Goal: Task Accomplishment & Management: Use online tool/utility

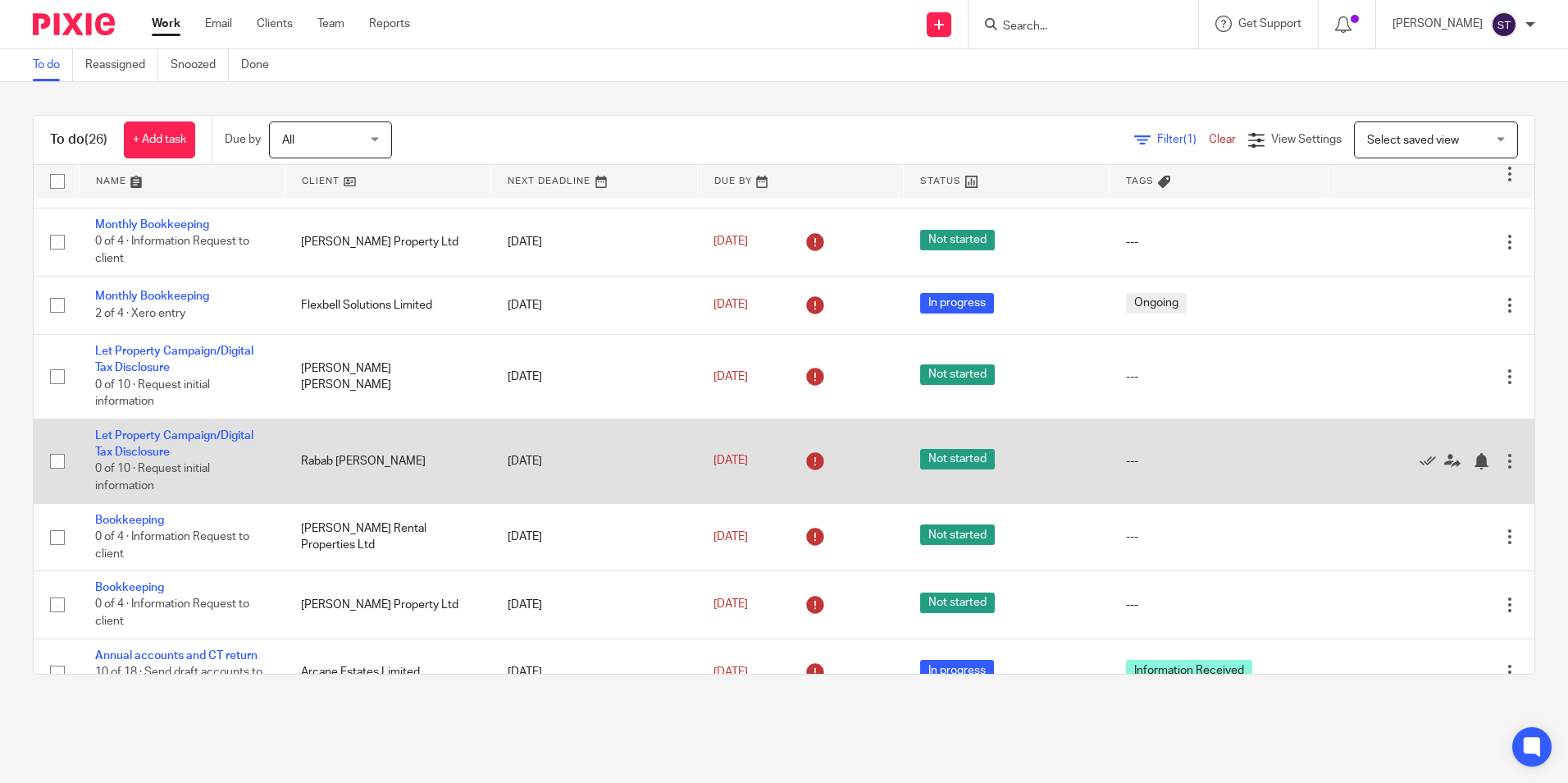
scroll to position [574, 0]
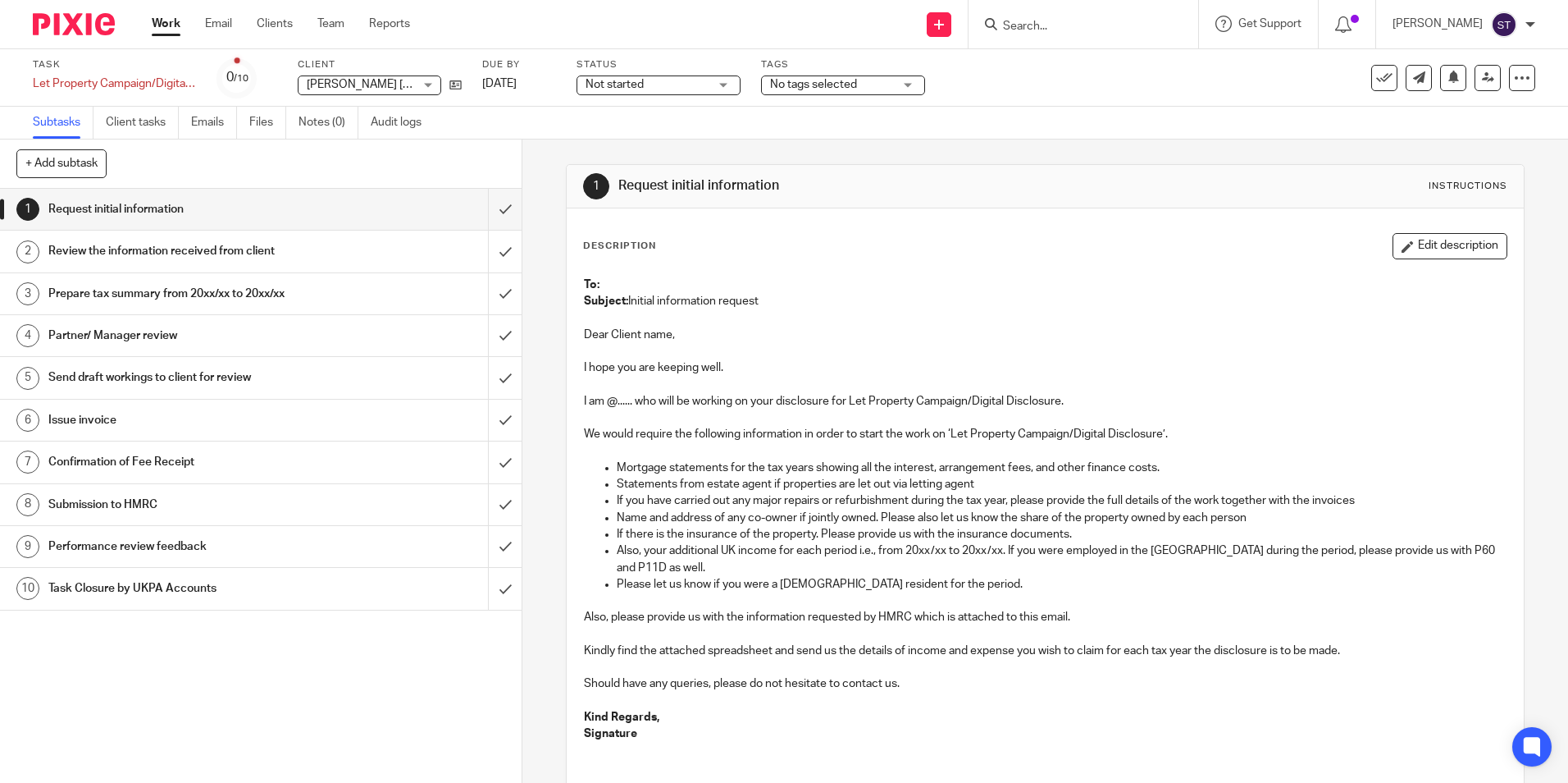
click at [617, 333] on p "Dear Client name," at bounding box center [1044, 335] width 922 height 17
click at [608, 339] on p "Dear Client name," at bounding box center [1044, 335] width 922 height 17
click at [613, 325] on p at bounding box center [1044, 318] width 922 height 17
click at [612, 330] on p "Dear Client name," at bounding box center [1044, 335] width 922 height 17
click at [1403, 240] on button "Edit description" at bounding box center [1449, 245] width 115 height 26
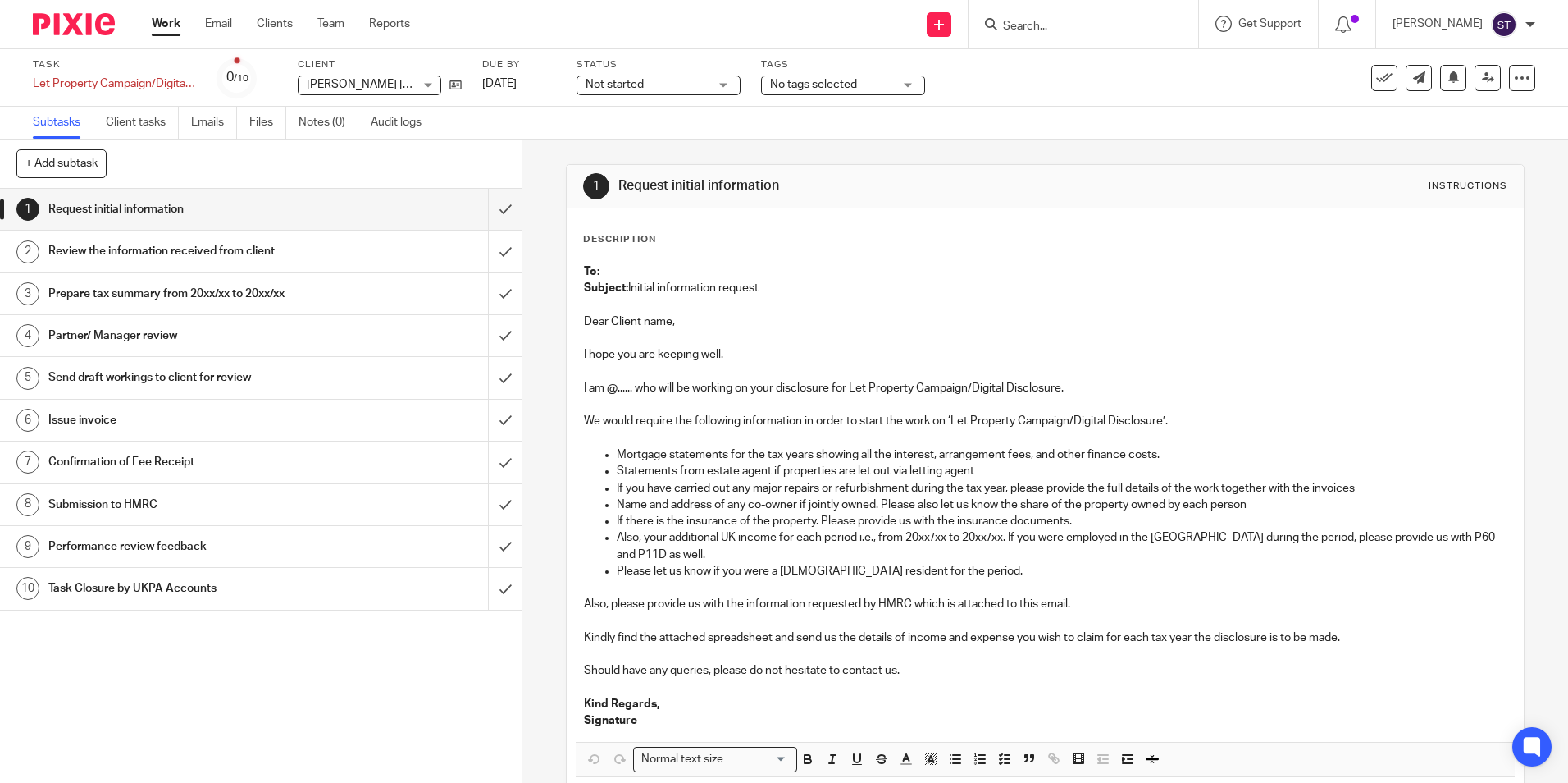
click at [642, 353] on p "I hope you are keeping well." at bounding box center [1044, 354] width 922 height 17
click at [621, 318] on p "Dear Client name," at bounding box center [1044, 321] width 922 height 17
